Goal: Transaction & Acquisition: Purchase product/service

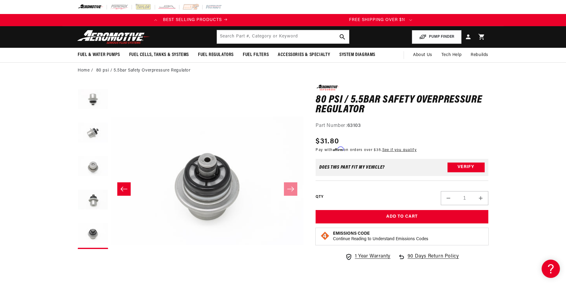
scroll to position [0, 241]
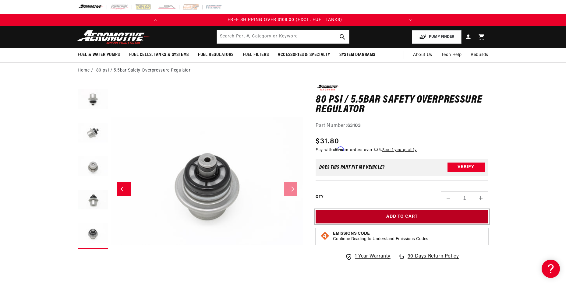
click at [404, 215] on button "Add to Cart" at bounding box center [402, 217] width 173 height 14
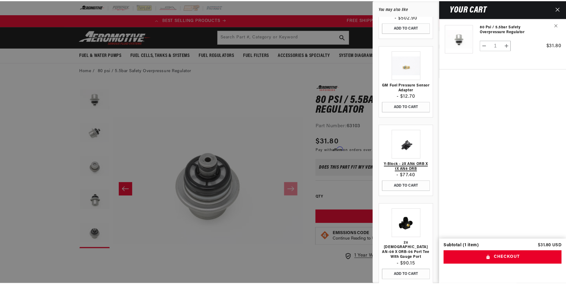
scroll to position [0, 0]
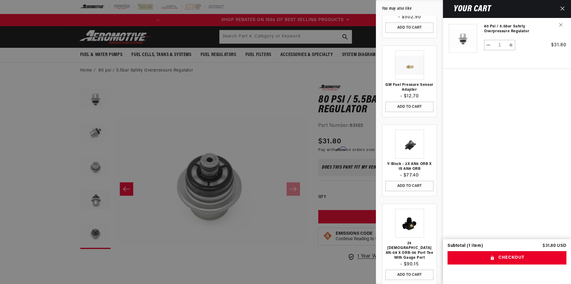
click at [212, 112] on div at bounding box center [285, 142] width 571 height 284
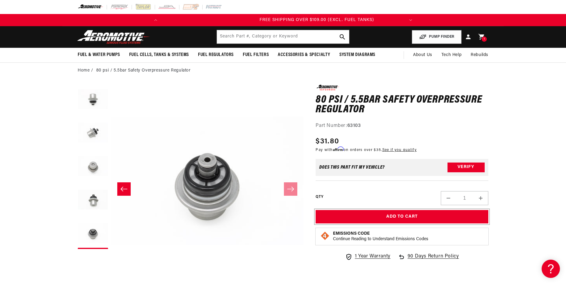
scroll to position [0, 241]
click at [257, 38] on input "text" at bounding box center [283, 36] width 132 height 13
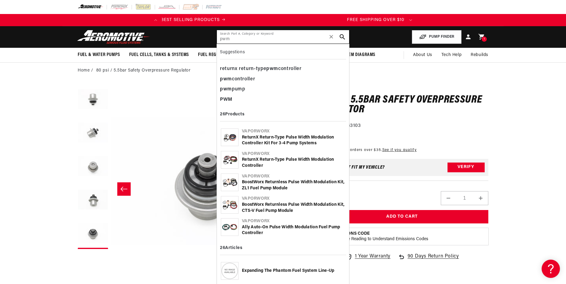
scroll to position [0, 0]
type input "pwm"
click at [242, 77] on div "pwm controller" at bounding box center [283, 79] width 126 height 10
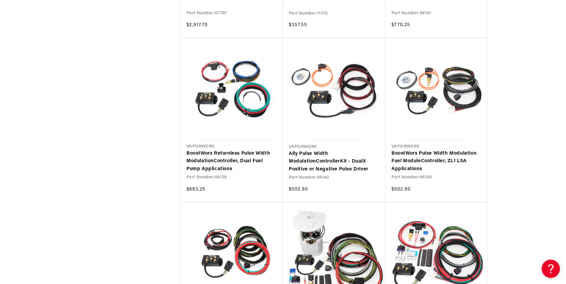
scroll to position [0, 773]
click at [203, 160] on link "BoostWorx Returnless Pulse Width Modulation Controller , Dual Fuel Pump Applica…" at bounding box center [232, 161] width 90 height 23
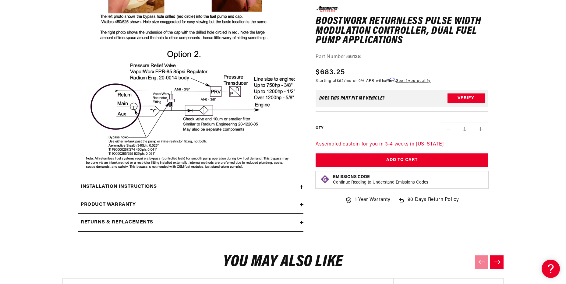
scroll to position [1158, 0]
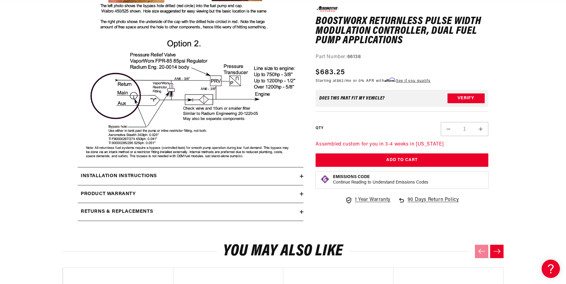
click at [301, 176] on icon at bounding box center [302, 177] width 4 height 4
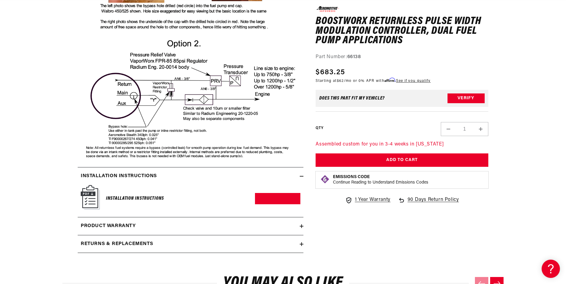
click at [85, 198] on img at bounding box center [90, 197] width 19 height 25
click at [280, 199] on link "Download PDF" at bounding box center [277, 198] width 45 height 11
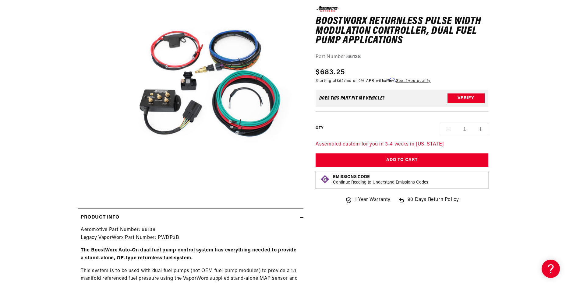
scroll to position [122, 0]
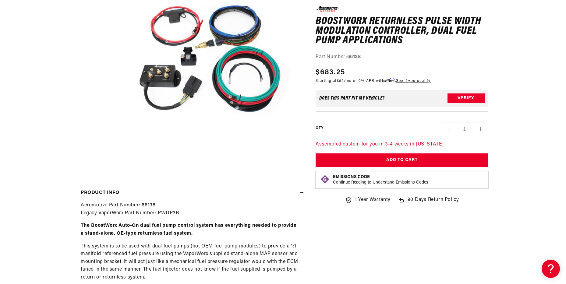
click at [111, 155] on button "Open media 1 in modal" at bounding box center [111, 155] width 0 height 0
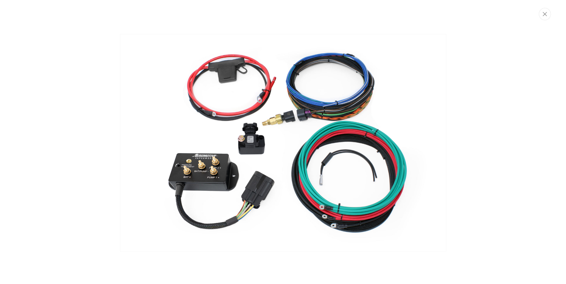
scroll to position [0, 0]
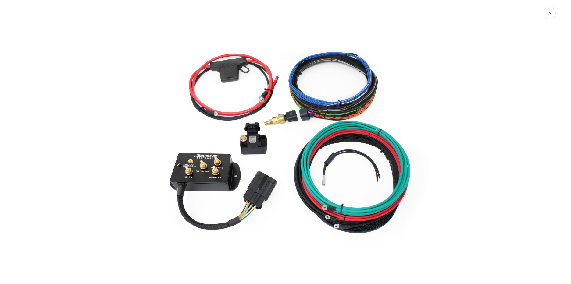
click at [550, 16] on button "Close" at bounding box center [549, 13] width 12 height 12
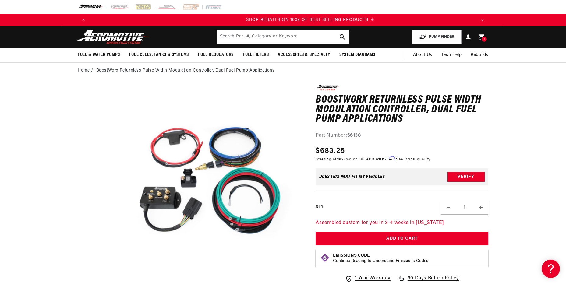
scroll to position [0, 773]
click at [111, 277] on button "Open media 1 in modal" at bounding box center [111, 277] width 0 height 0
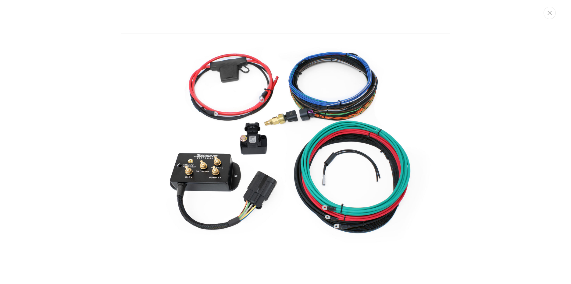
click at [261, 147] on img "Media gallery" at bounding box center [285, 143] width 329 height 220
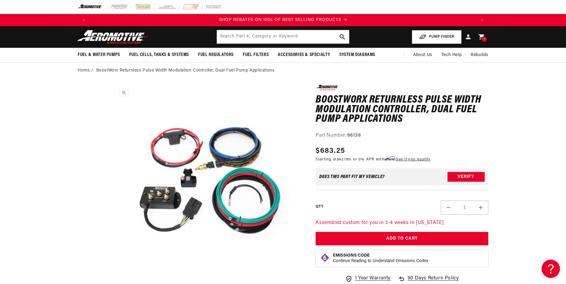
click at [111, 277] on button "Open media 1 in modal" at bounding box center [111, 277] width 0 height 0
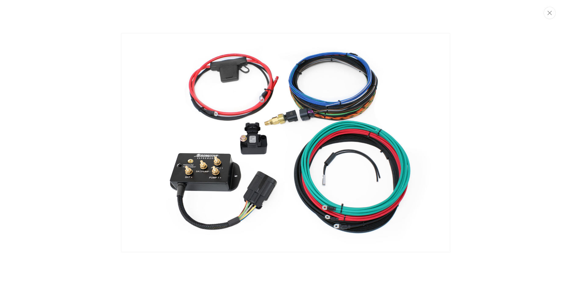
scroll to position [0, 386]
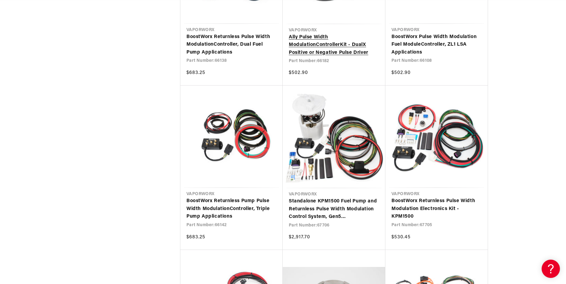
scroll to position [853, 0]
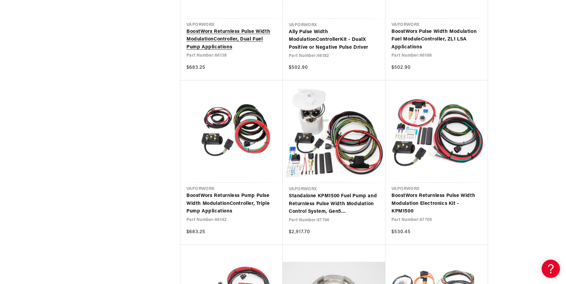
click at [214, 33] on link "BoostWorx Returnless Pulse Width Modulation Controller , Dual Fuel Pump Applica…" at bounding box center [232, 39] width 90 height 23
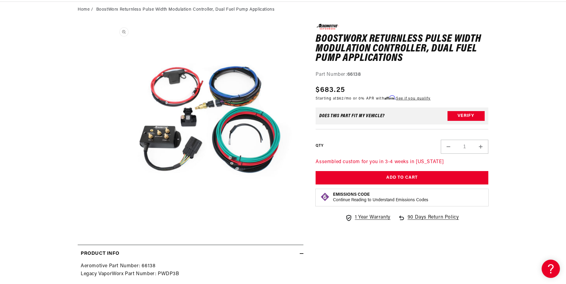
click at [111, 216] on button "Open media 1 in modal" at bounding box center [111, 216] width 0 height 0
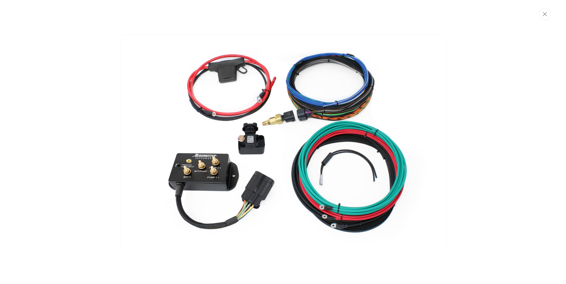
scroll to position [0, 1159]
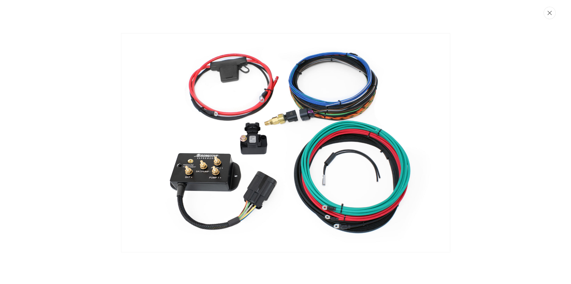
click at [547, 13] on button "Close" at bounding box center [549, 13] width 12 height 12
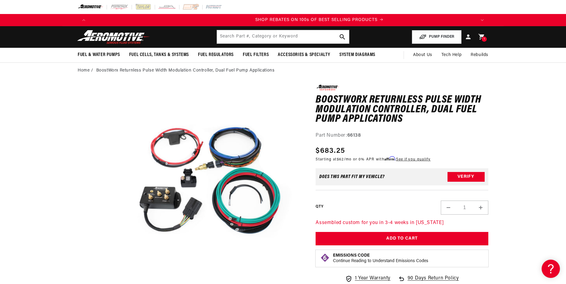
scroll to position [0, 773]
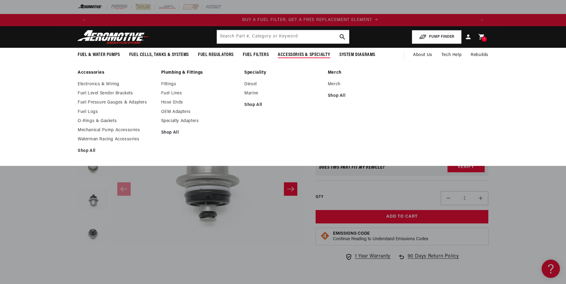
scroll to position [0, 386]
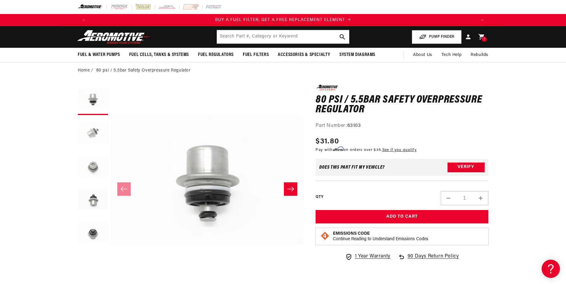
click at [85, 133] on button "Load image 2 in gallery view" at bounding box center [93, 133] width 30 height 30
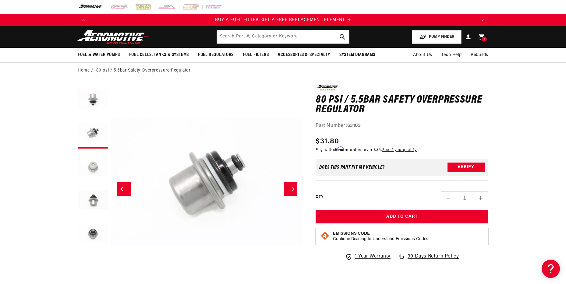
click at [87, 161] on button "Load image 3 in gallery view" at bounding box center [93, 167] width 30 height 30
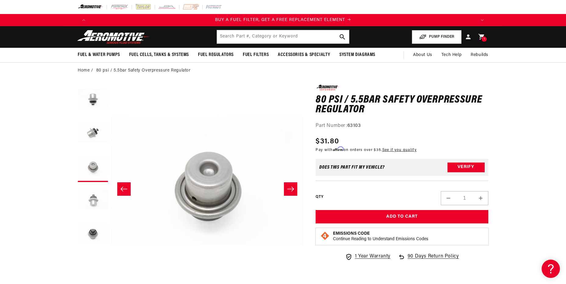
click at [82, 200] on button "Load image 4 in gallery view" at bounding box center [93, 200] width 30 height 30
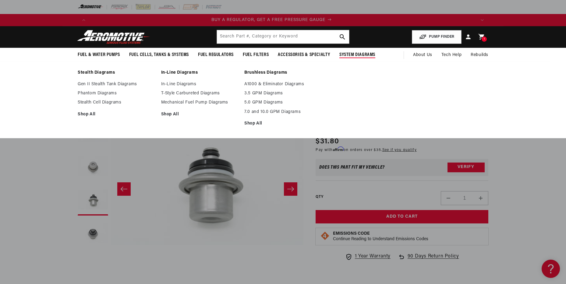
scroll to position [0, 0]
